Goal: Information Seeking & Learning: Compare options

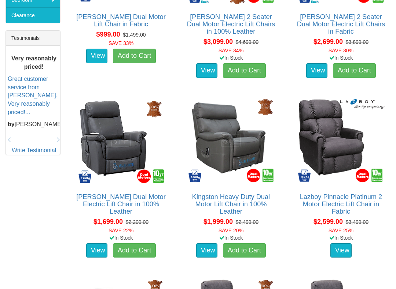
scroll to position [298, 0]
click at [107, 244] on link "View" at bounding box center [96, 251] width 21 height 15
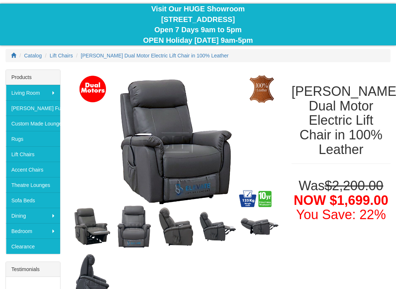
scroll to position [66, 0]
click at [142, 226] on img at bounding box center [134, 227] width 42 height 48
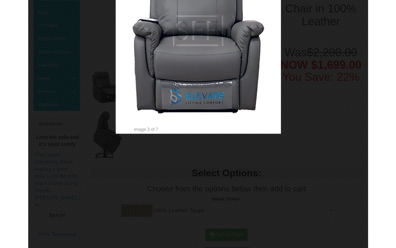
scroll to position [191, 0]
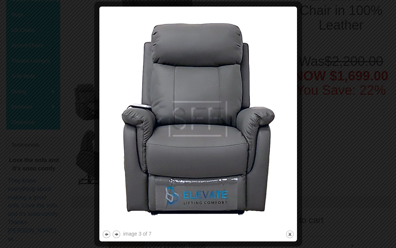
click at [294, 236] on button "close" at bounding box center [289, 234] width 9 height 9
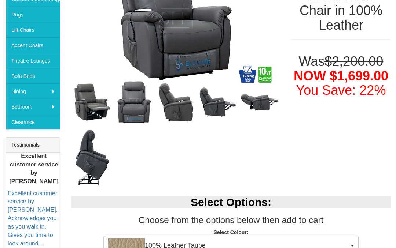
click at [184, 112] on img at bounding box center [176, 102] width 42 height 45
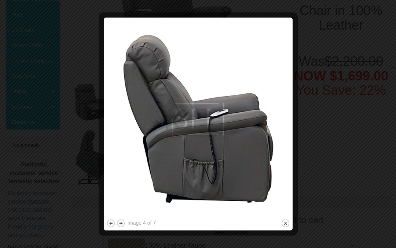
click at [285, 224] on button "close" at bounding box center [285, 223] width 9 height 9
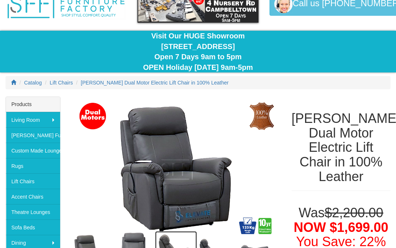
scroll to position [0, 0]
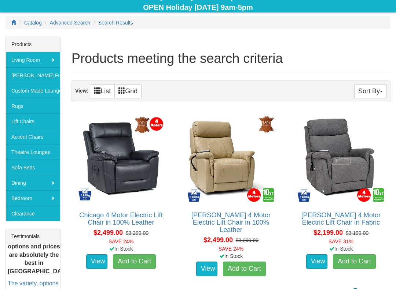
scroll to position [99, 0]
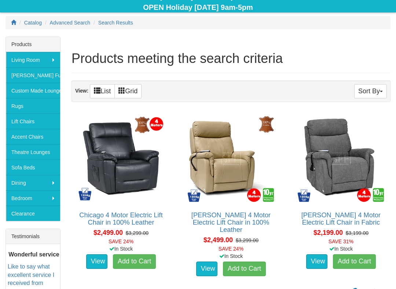
click at [317, 248] on link "View" at bounding box center [316, 262] width 21 height 15
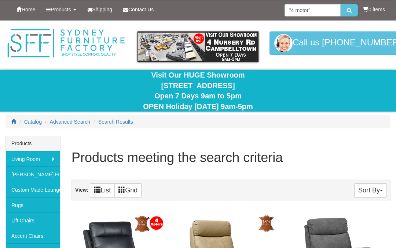
scroll to position [120, 0]
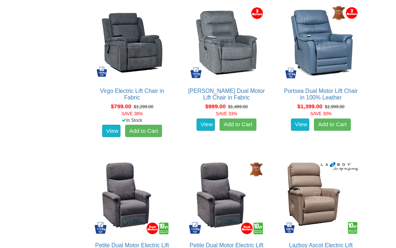
scroll to position [477, 0]
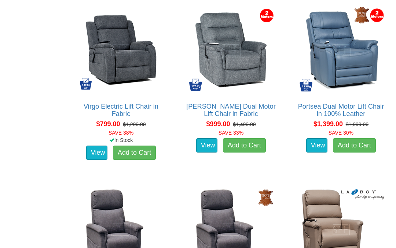
click at [97, 152] on link "View" at bounding box center [96, 153] width 21 height 15
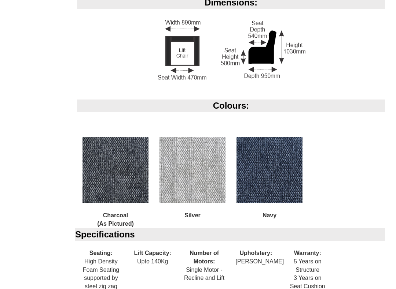
scroll to position [568, 0]
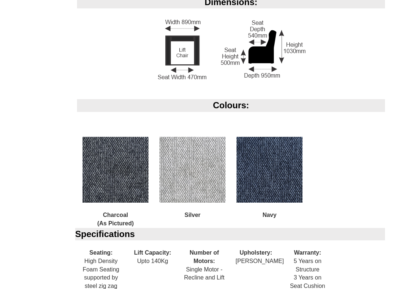
click at [122, 176] on img at bounding box center [115, 170] width 66 height 66
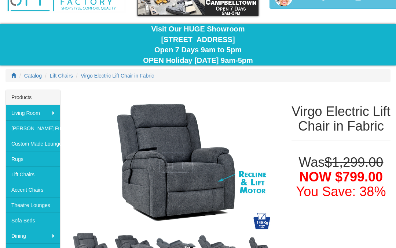
scroll to position [46, 0]
